Goal: Information Seeking & Learning: Learn about a topic

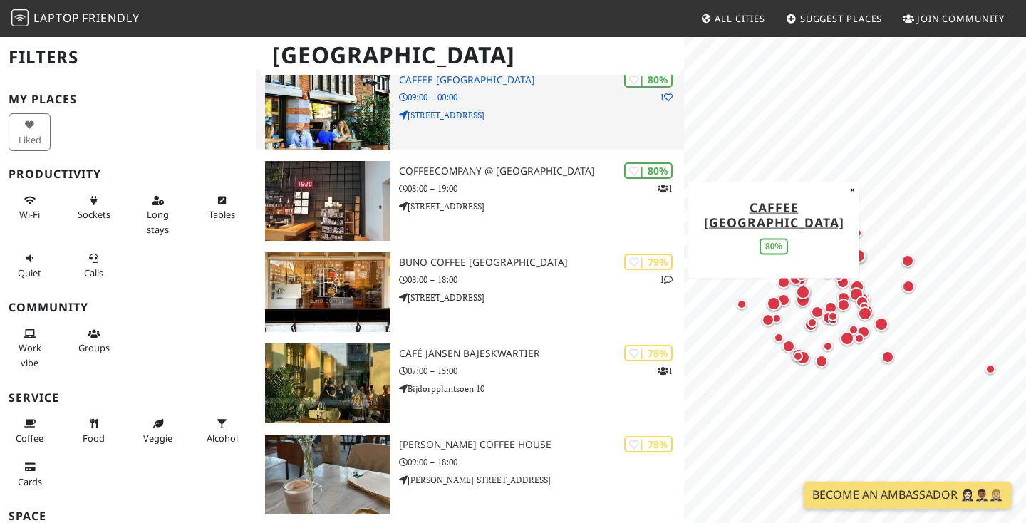
scroll to position [1523, 0]
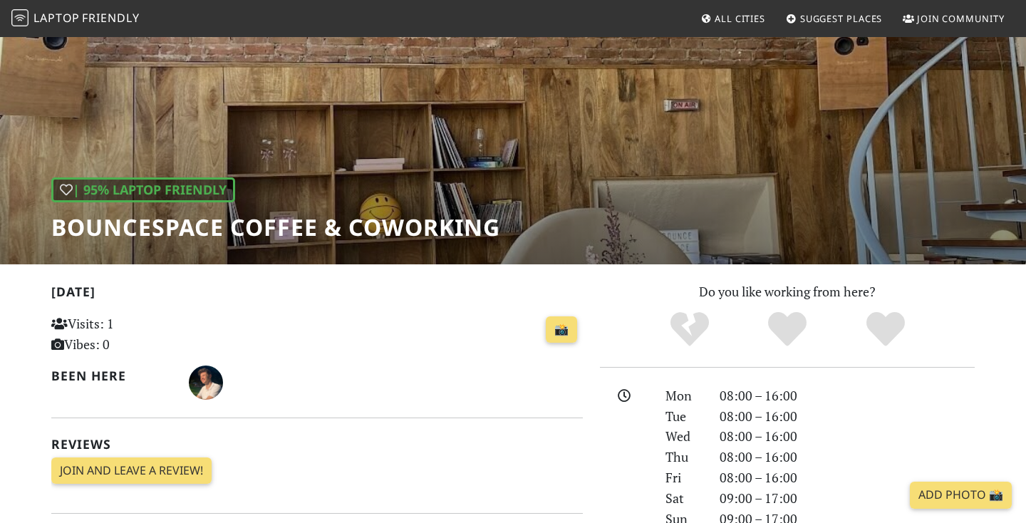
scroll to position [6, 0]
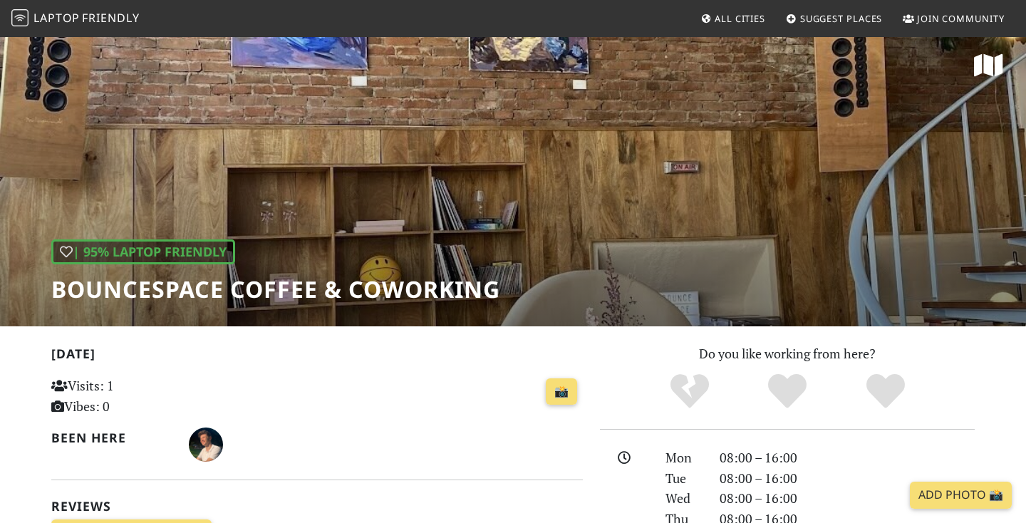
drag, startPoint x: 515, startPoint y: 287, endPoint x: 532, endPoint y: 271, distance: 24.2
click at [532, 271] on div "| 95% Laptop Friendly BounceSpace Coffee & Coworking" at bounding box center [513, 178] width 1026 height 297
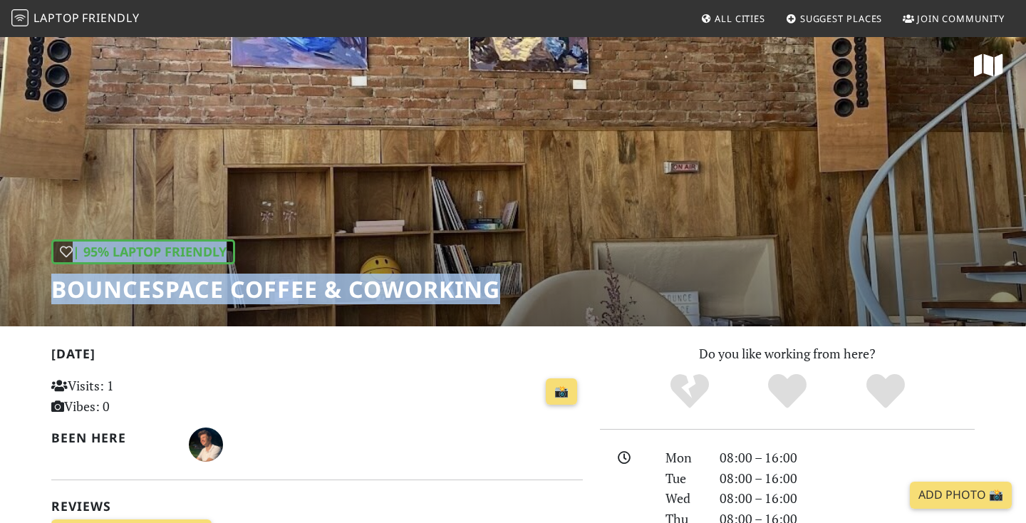
drag, startPoint x: 508, startPoint y: 295, endPoint x: 495, endPoint y: 296, distance: 12.1
click at [495, 296] on div "| 95% Laptop Friendly BounceSpace Coffee & Coworking" at bounding box center [513, 178] width 1026 height 297
copy div "| 95% Laptop Friendly BounceSpace Coffee & Coworking"
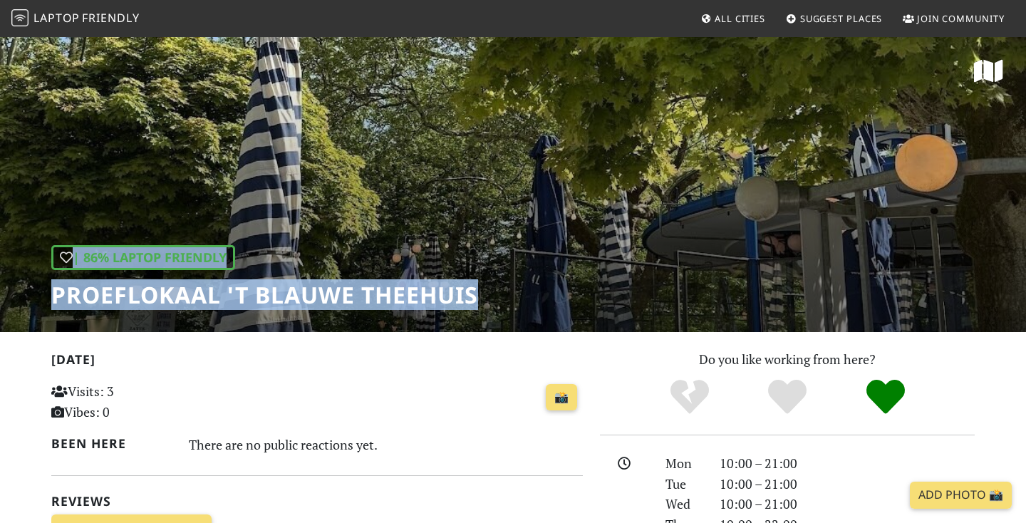
drag, startPoint x: 492, startPoint y: 300, endPoint x: 478, endPoint y: 295, distance: 14.4
click at [480, 296] on div "| 86% Laptop Friendly Proeflokaal 't Blauwe Theehuis" at bounding box center [513, 184] width 1026 height 297
copy div "| 86% Laptop Friendly Proeflokaal 't Blauwe Theehuis"
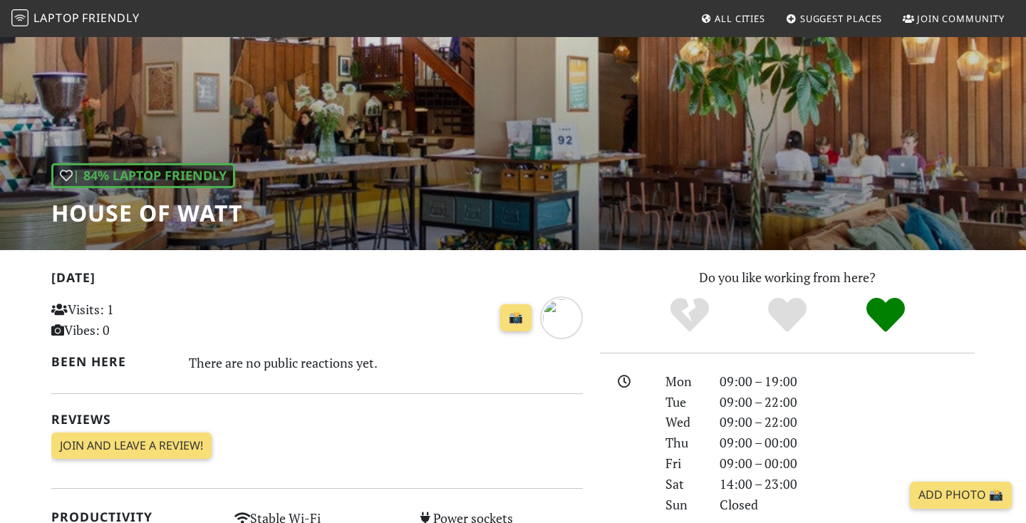
scroll to position [68, 0]
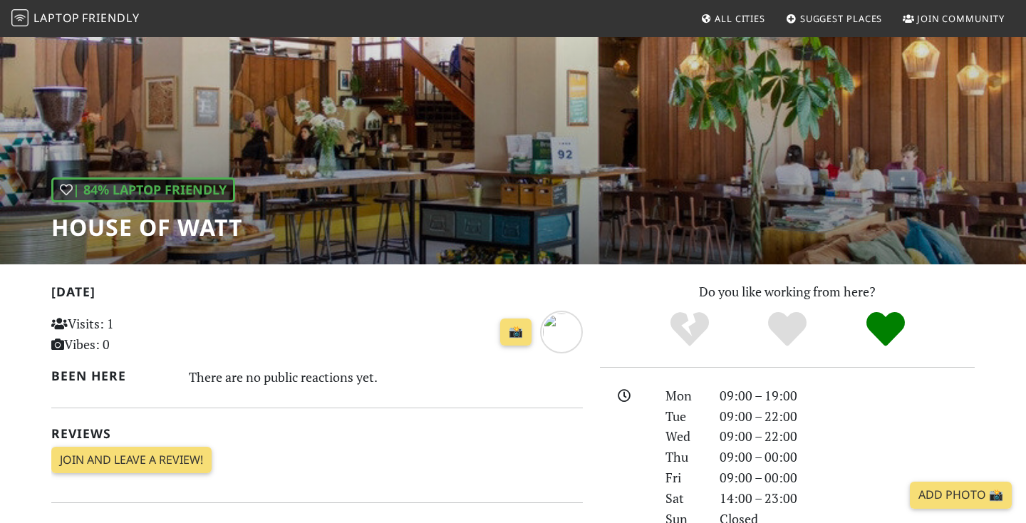
click at [266, 223] on div "| 84% Laptop Friendly House of Watt" at bounding box center [513, 116] width 1026 height 297
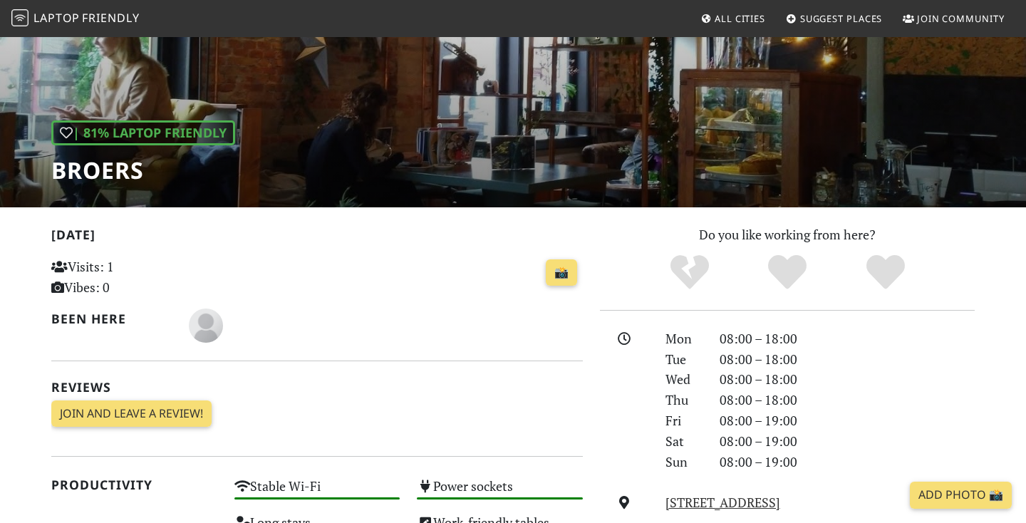
scroll to position [124, 0]
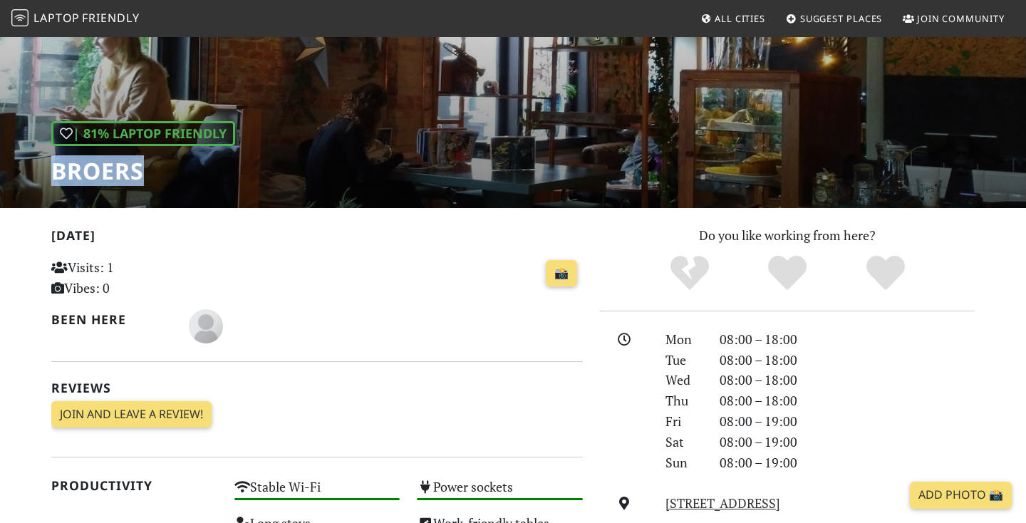
drag, startPoint x: 167, startPoint y: 177, endPoint x: 58, endPoint y: 176, distance: 108.4
click at [58, 176] on h1 "Broers" at bounding box center [143, 171] width 184 height 27
copy h1 "Broers"
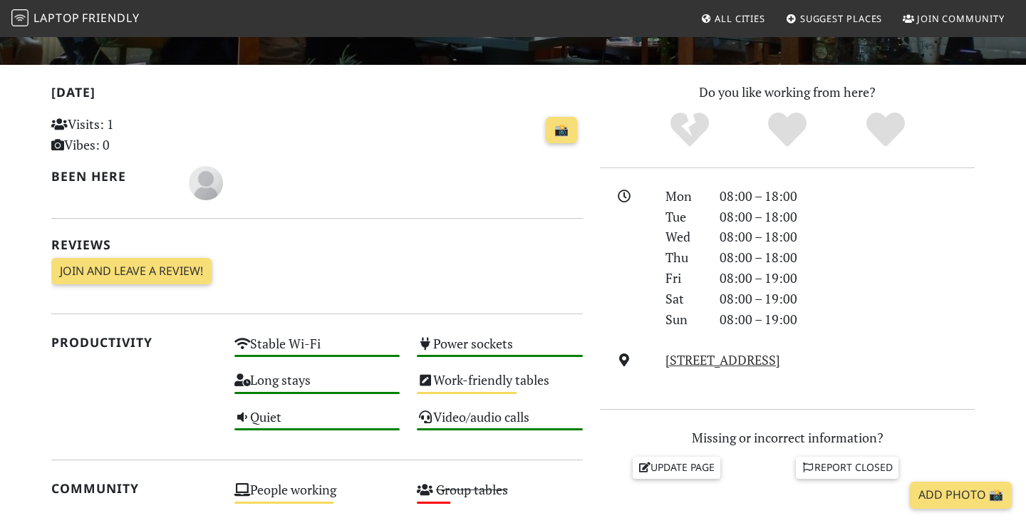
scroll to position [268, 0]
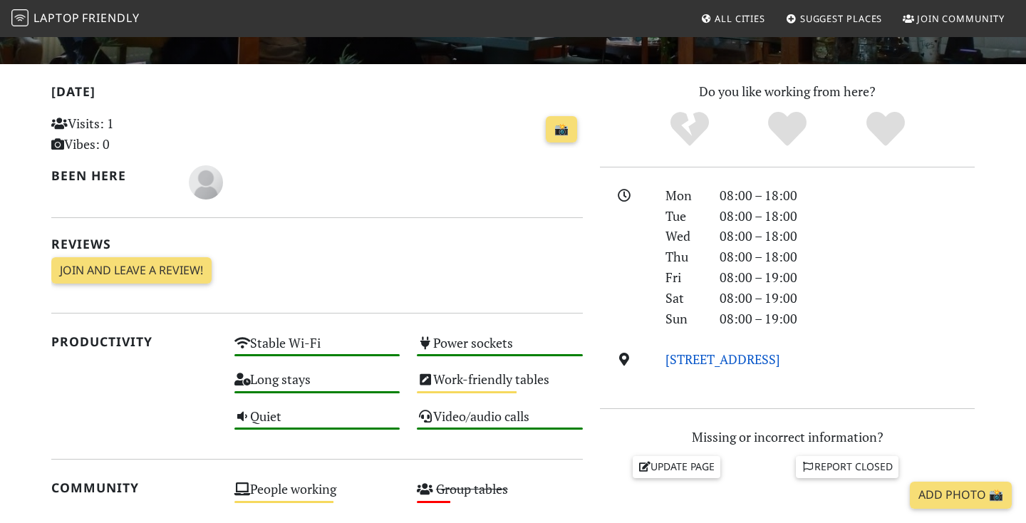
click at [770, 351] on link "Rooseveltlaan 67-HS, 1079 AE, Amsterdam" at bounding box center [723, 359] width 115 height 17
drag, startPoint x: 928, startPoint y: 368, endPoint x: 666, endPoint y: 351, distance: 262.8
click at [666, 351] on div "Mon 08:00 – 18:00 Tue 08:00 – 18:00 Wed 08:00 – 18:00 Thu 08:00 – 18:00 Fri 08:…" at bounding box center [787, 287] width 375 height 205
copy div "Rooseveltlaan 67-HS, 1079 AE, Amsterdam"
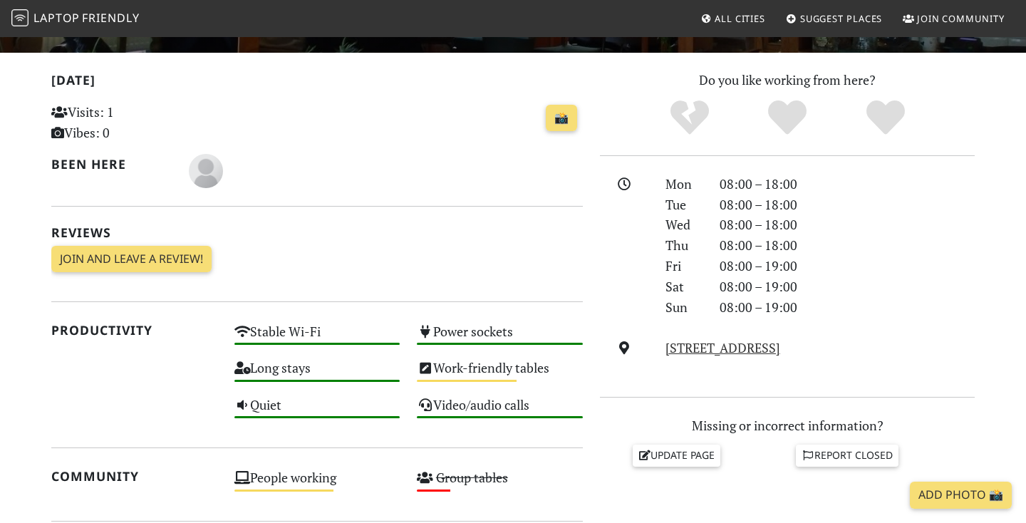
scroll to position [299, 0]
